Goal: Use online tool/utility: Utilize a website feature to perform a specific function

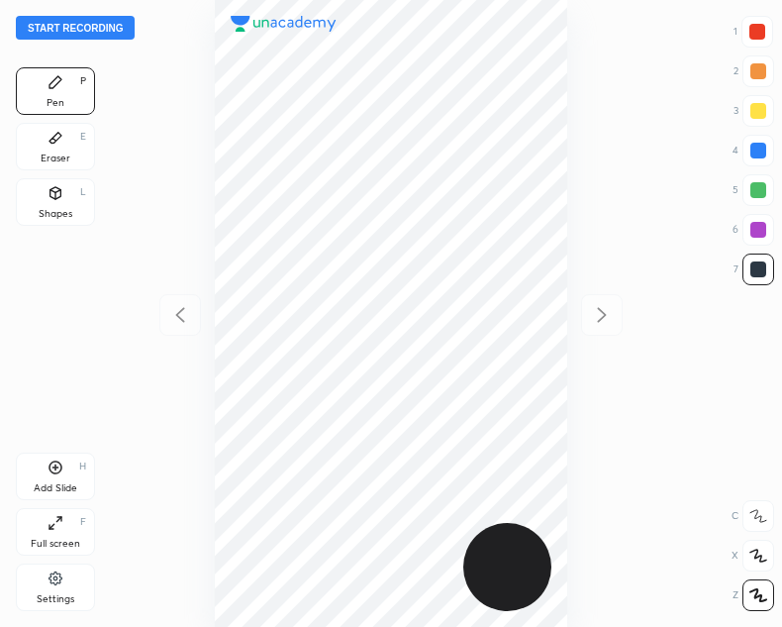
scroll to position [627, 465]
click at [41, 29] on button "Start recording" at bounding box center [75, 28] width 119 height 24
click at [755, 31] on div at bounding box center [758, 32] width 16 height 16
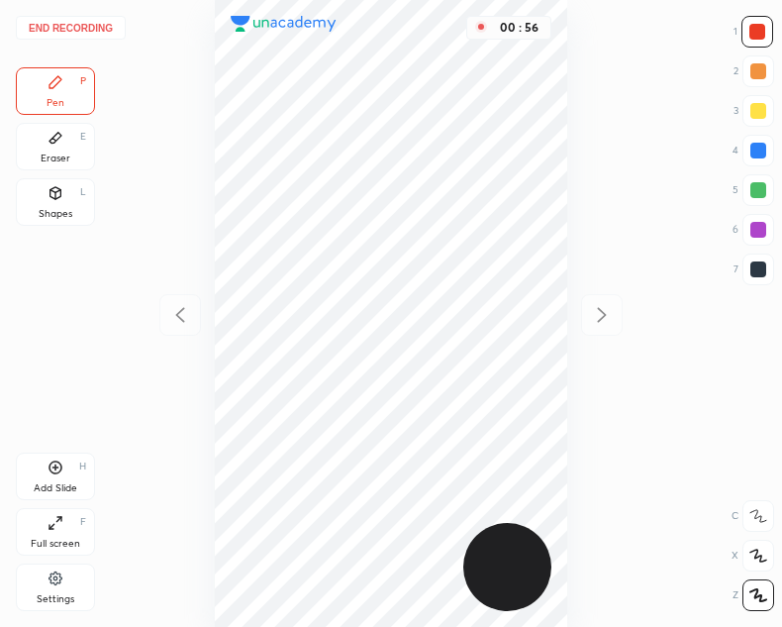
click at [754, 271] on div at bounding box center [759, 269] width 16 height 16
click at [68, 28] on button "End recording" at bounding box center [71, 28] width 110 height 24
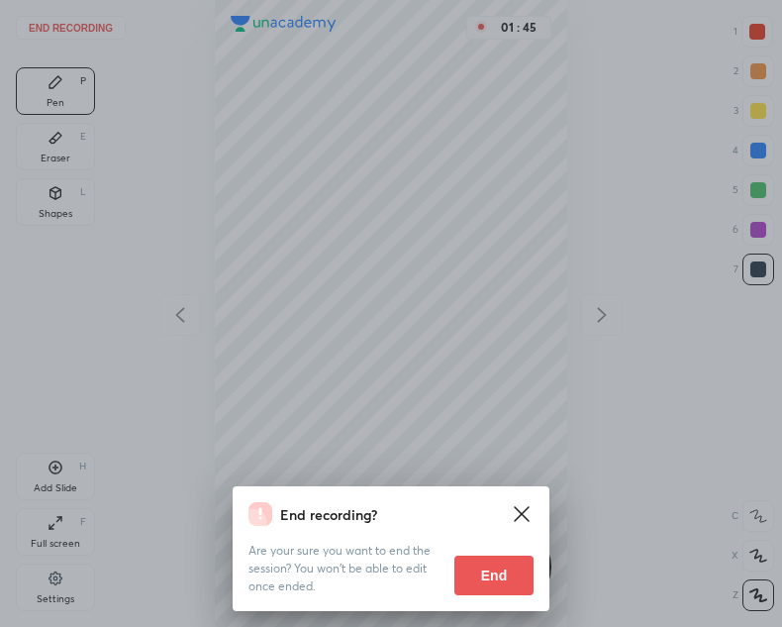
click at [493, 580] on button "End" at bounding box center [494, 576] width 79 height 40
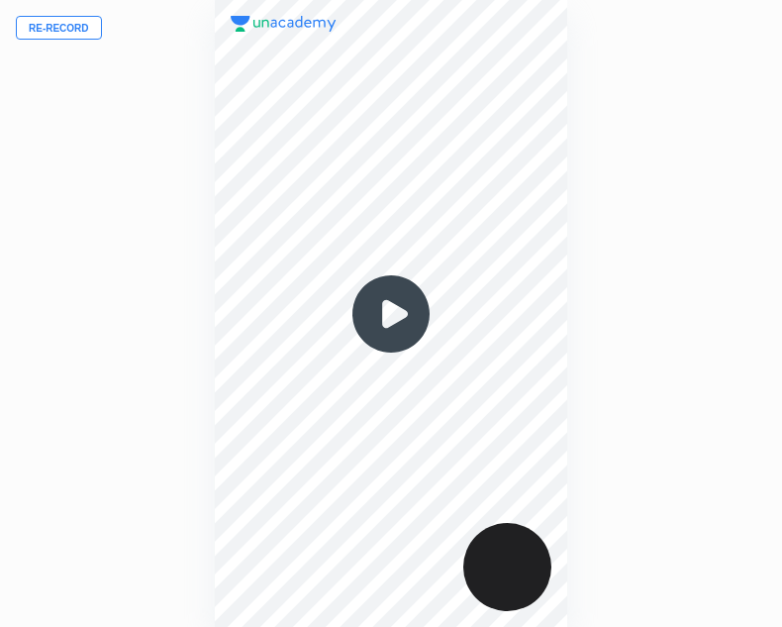
click at [398, 321] on img at bounding box center [391, 313] width 95 height 95
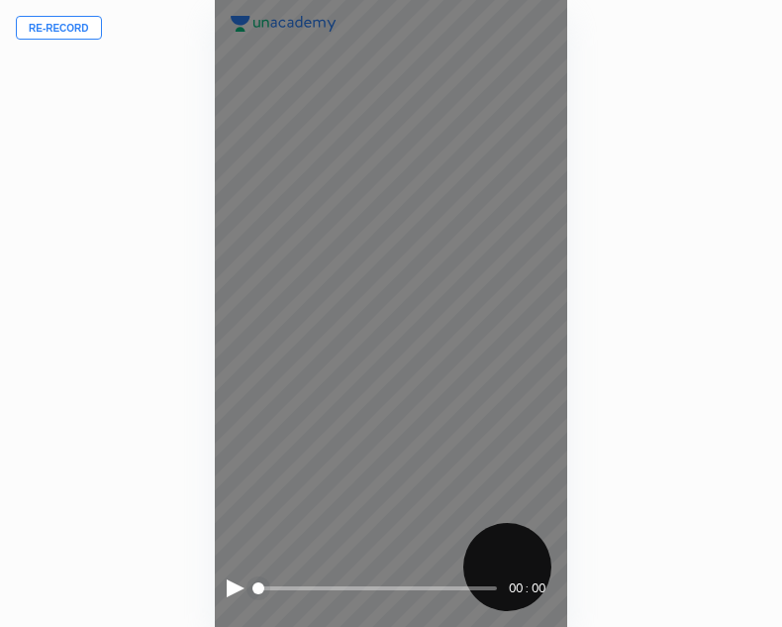
click at [232, 585] on div at bounding box center [236, 588] width 18 height 18
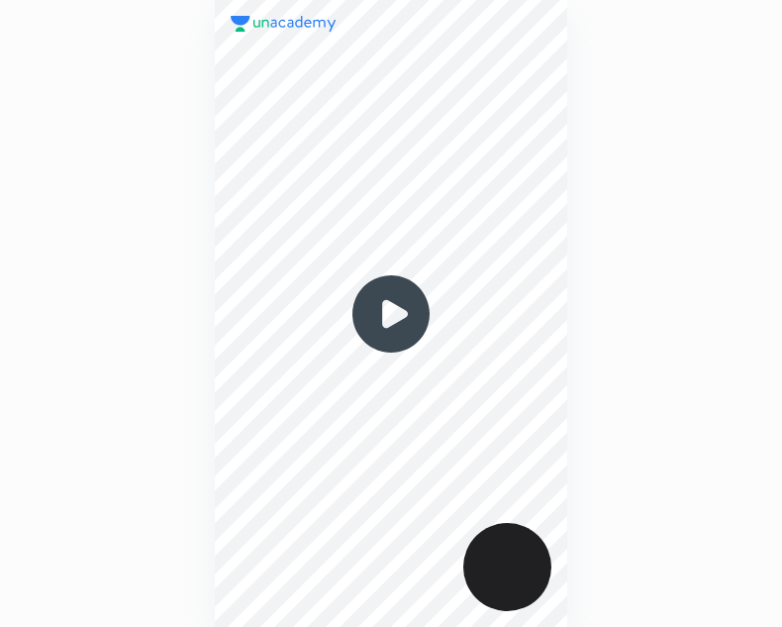
scroll to position [627, 465]
